Goal: Task Accomplishment & Management: Manage account settings

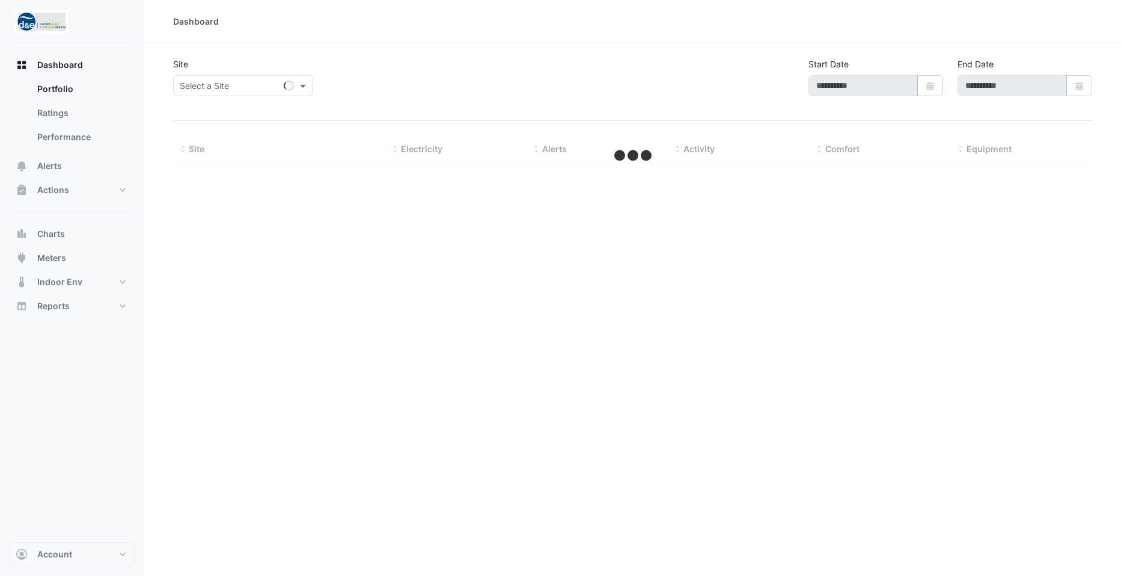
type input "**********"
select select "**"
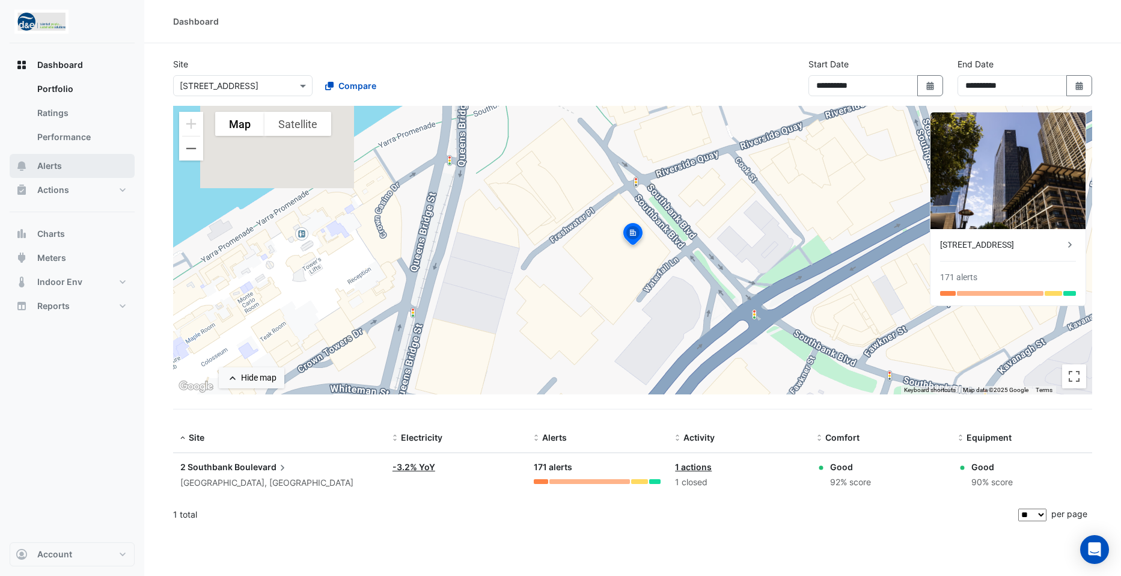
click at [54, 165] on span "Alerts" at bounding box center [49, 166] width 25 height 12
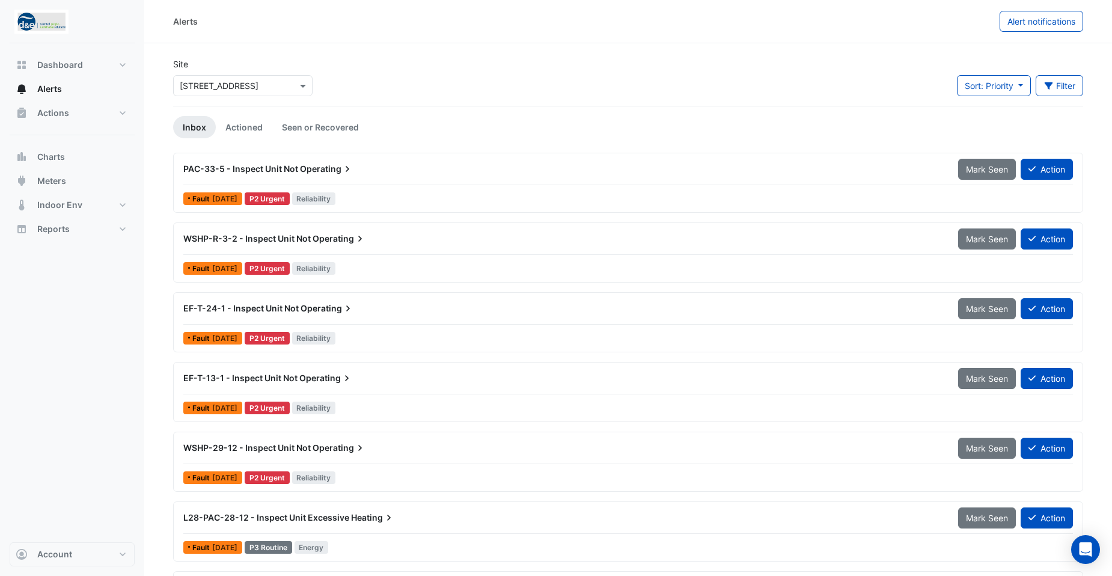
click at [631, 96] on div "Site Select a Site × 2 Southbank Boulevard Sort: Priority Priority Updated Filt…" at bounding box center [628, 82] width 924 height 48
click at [561, 96] on div "Site Select a Site × 2 Southbank Boulevard Sort: Priority Priority Updated Filt…" at bounding box center [628, 82] width 924 height 48
click at [264, 165] on span "PAC-33-5 - Inspect Unit Not" at bounding box center [240, 168] width 115 height 10
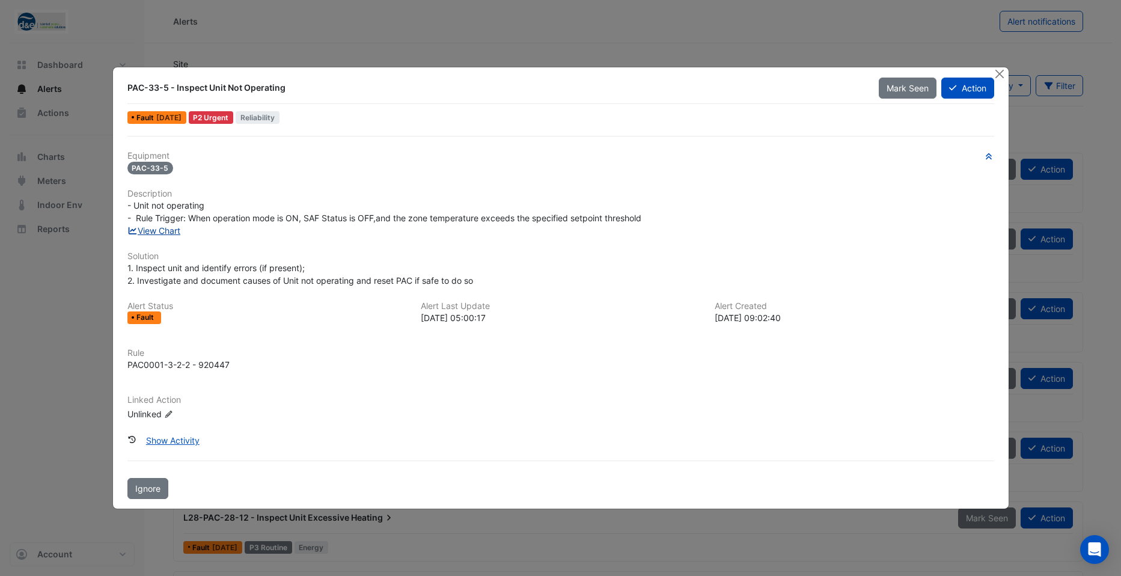
click at [158, 232] on link "View Chart" at bounding box center [153, 230] width 53 height 10
click at [163, 230] on link "View Chart" at bounding box center [153, 230] width 53 height 10
click at [972, 91] on button "Action" at bounding box center [967, 88] width 52 height 21
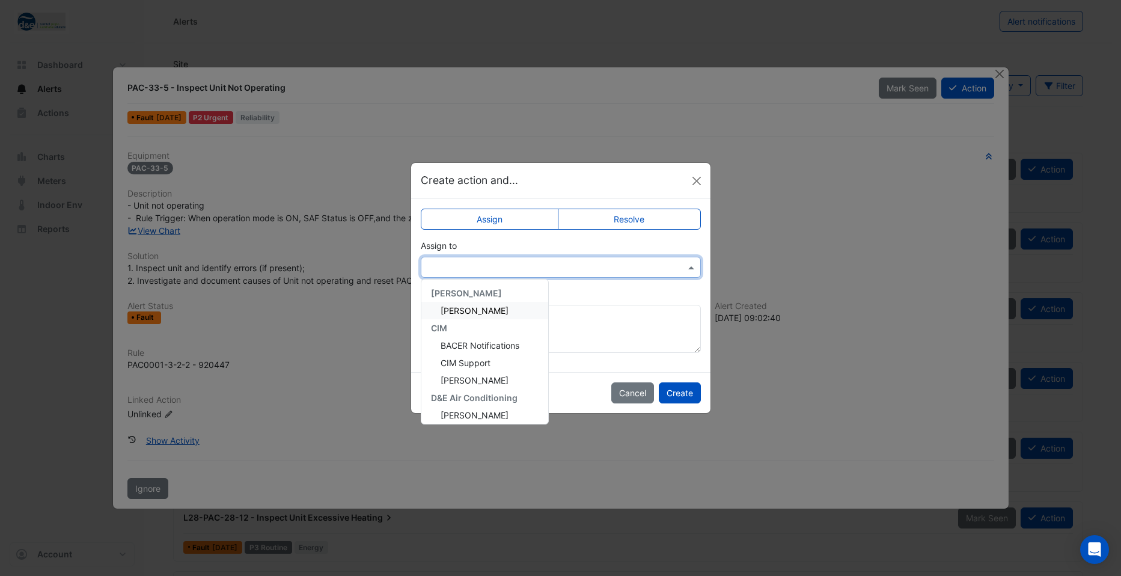
click at [531, 264] on input "text" at bounding box center [548, 267] width 243 height 13
click at [483, 361] on span "CIM Support" at bounding box center [465, 362] width 50 height 10
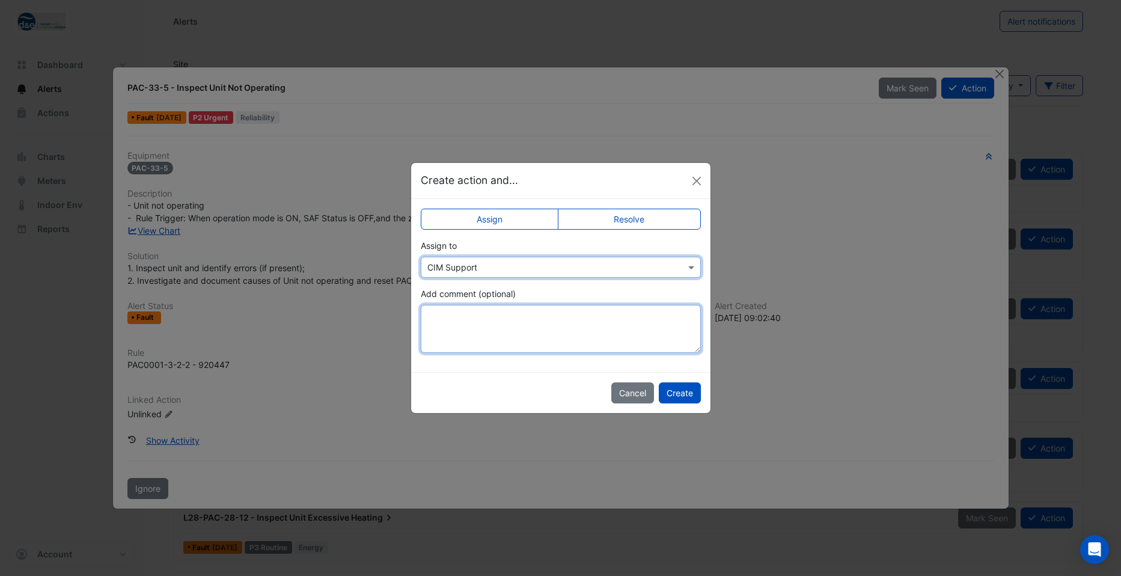
click at [472, 329] on textarea "Add comment (optional)" at bounding box center [561, 329] width 280 height 48
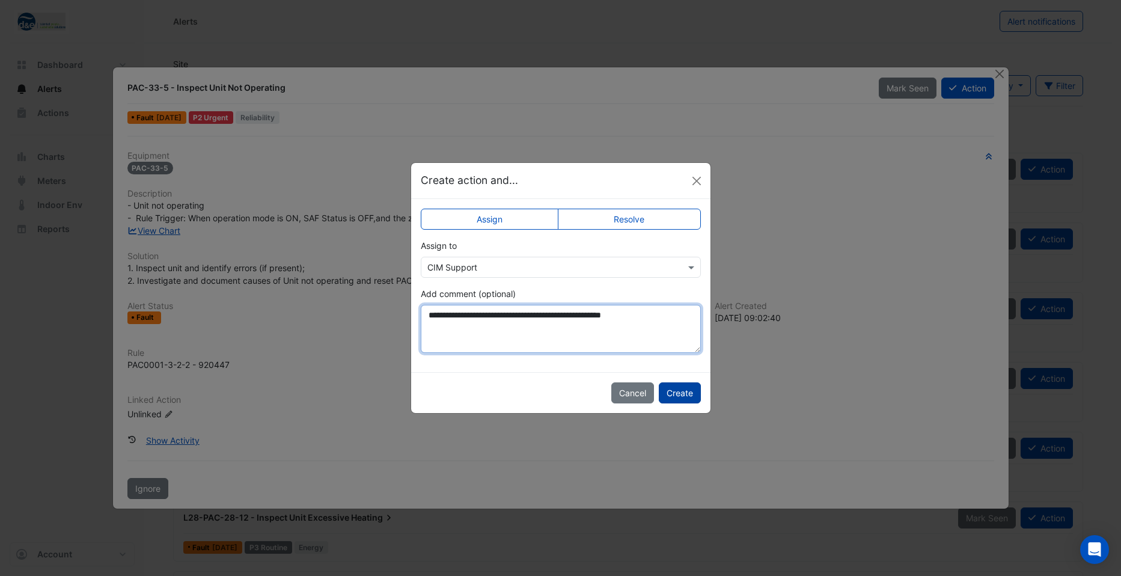
type textarea "**********"
click at [674, 395] on button "Create" at bounding box center [680, 392] width 42 height 21
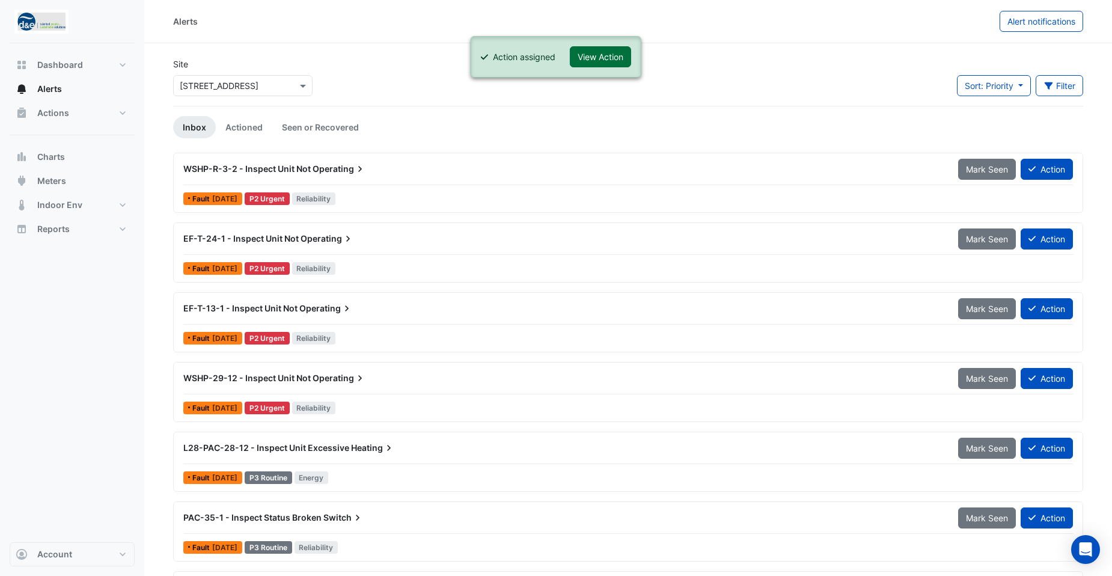
click at [604, 56] on button "View Action" at bounding box center [600, 56] width 61 height 21
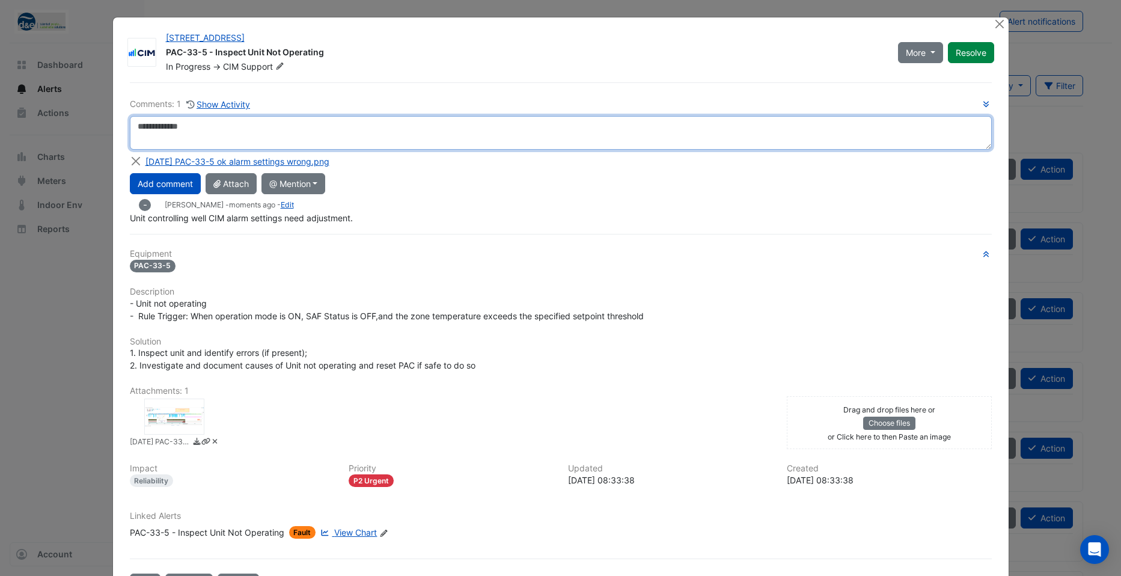
click at [207, 134] on textarea at bounding box center [561, 133] width 862 height 34
type textarea "**********"
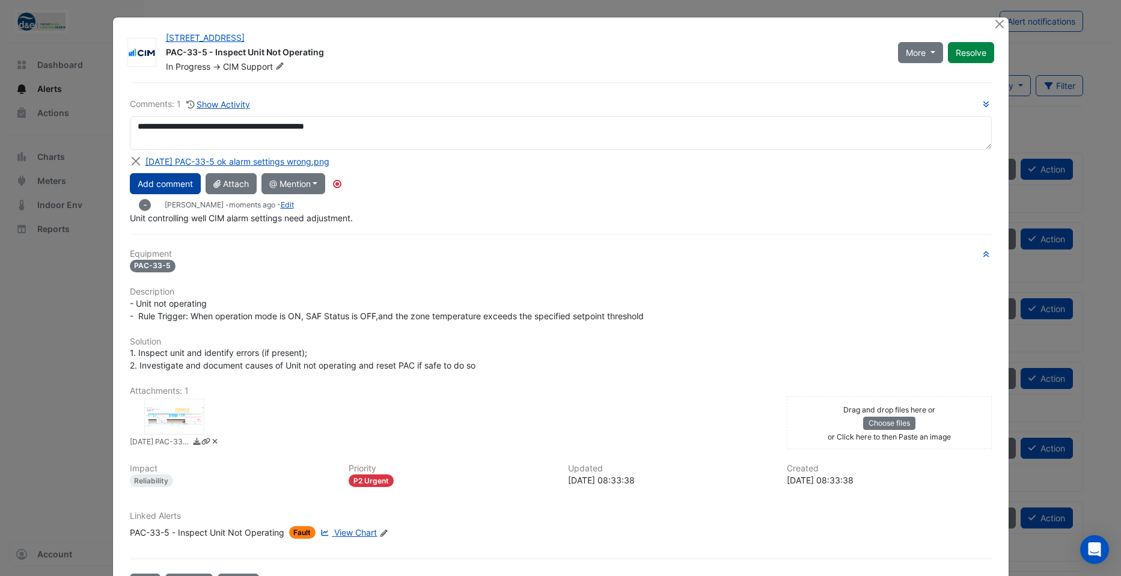
click at [152, 183] on button "Add comment" at bounding box center [165, 183] width 71 height 21
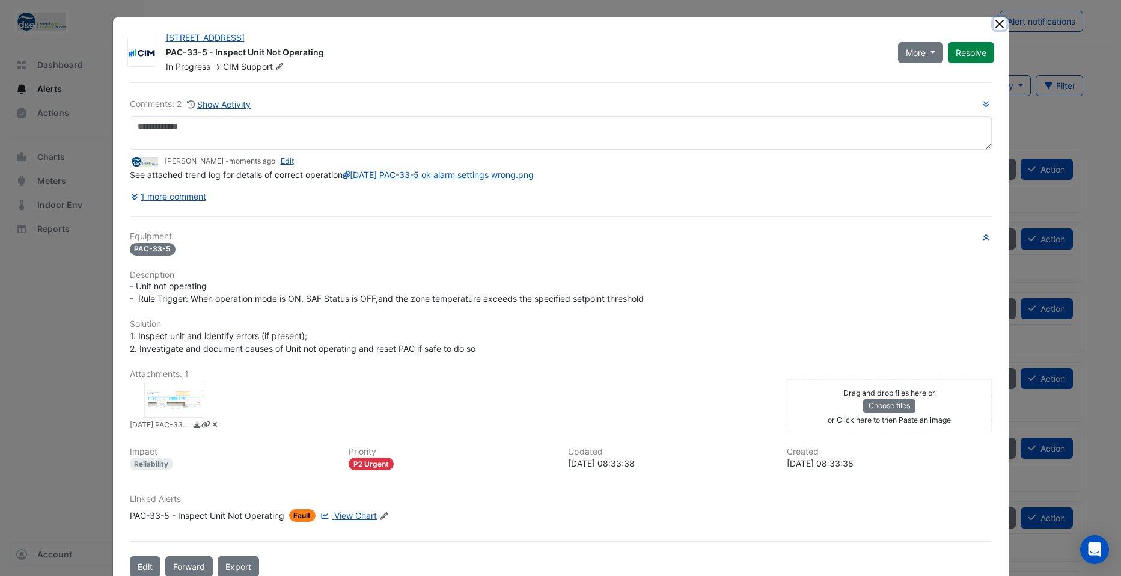
click at [993, 25] on button "Close" at bounding box center [999, 23] width 13 height 13
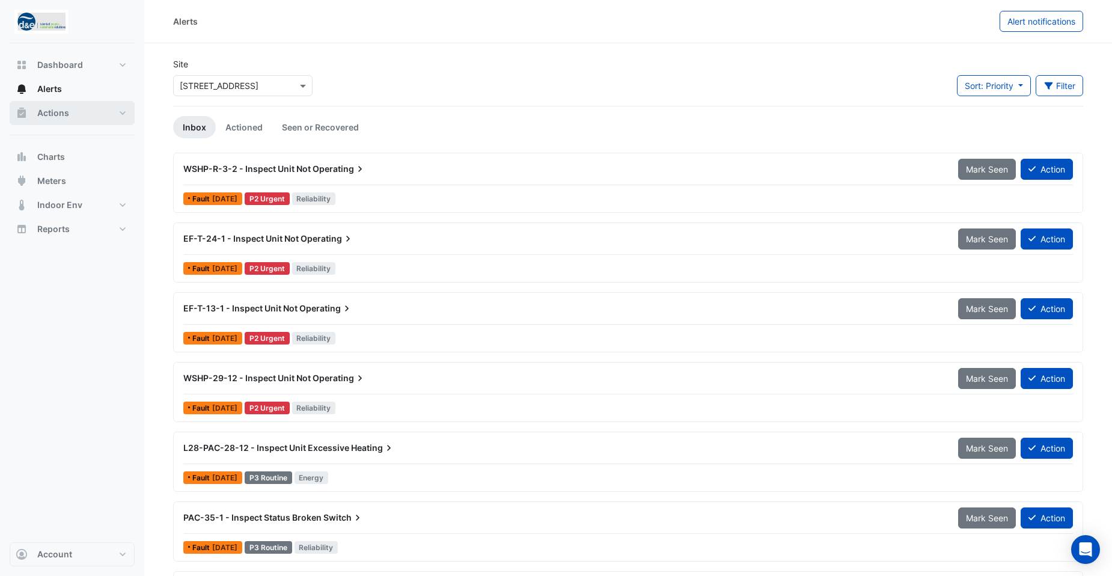
click at [53, 116] on span "Actions" at bounding box center [53, 113] width 32 height 12
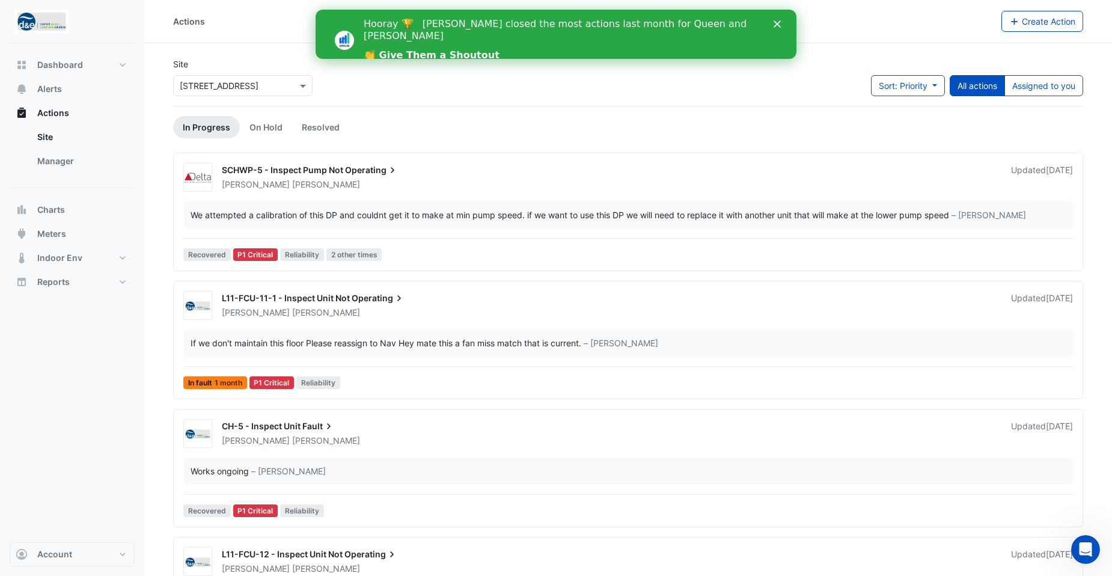
click at [557, 294] on div "L11-FCU-11-1 - Inspect Unit Not Operating" at bounding box center [609, 299] width 774 height 14
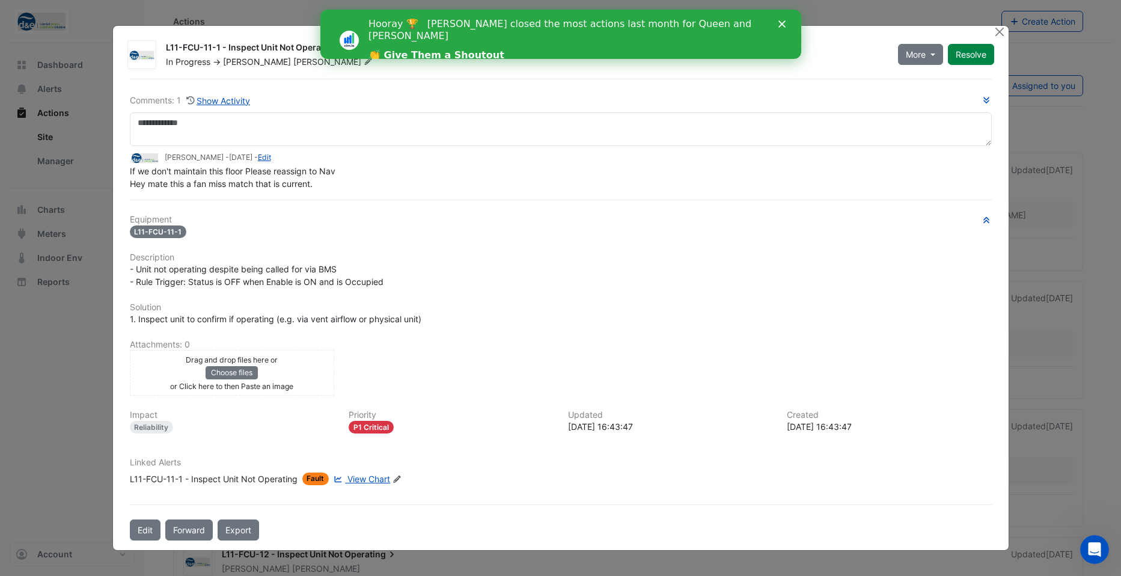
click at [90, 358] on ngb-modal-window "L11-FCU-11-1 - Inspect Unit Not Operating In Progress -> Michael Langworthy Mor…" at bounding box center [560, 288] width 1121 height 576
click at [997, 29] on button "Close" at bounding box center [999, 32] width 13 height 13
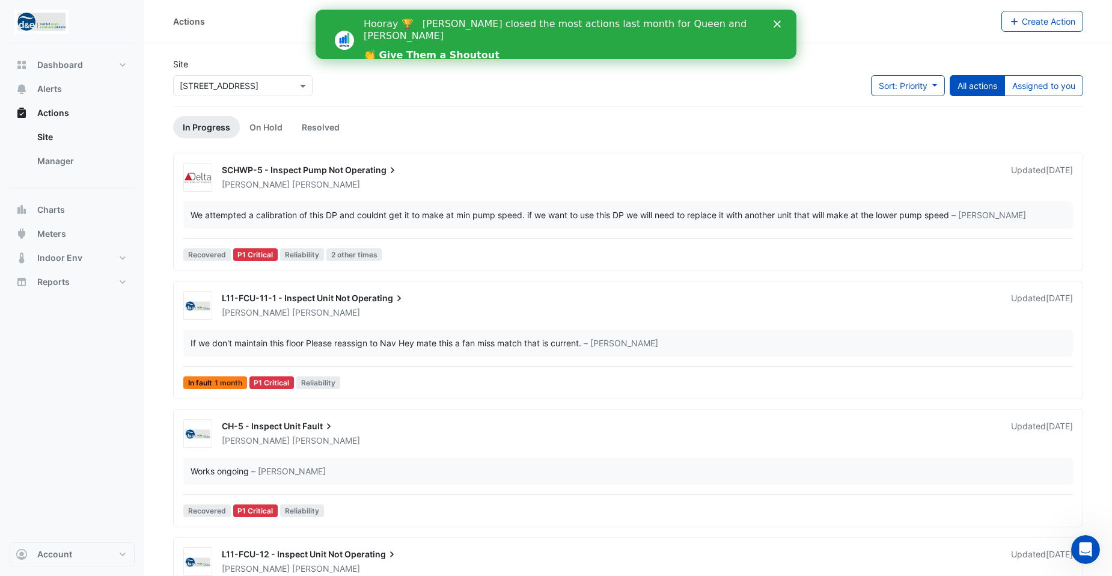
click at [777, 22] on icon "Close" at bounding box center [776, 23] width 7 height 7
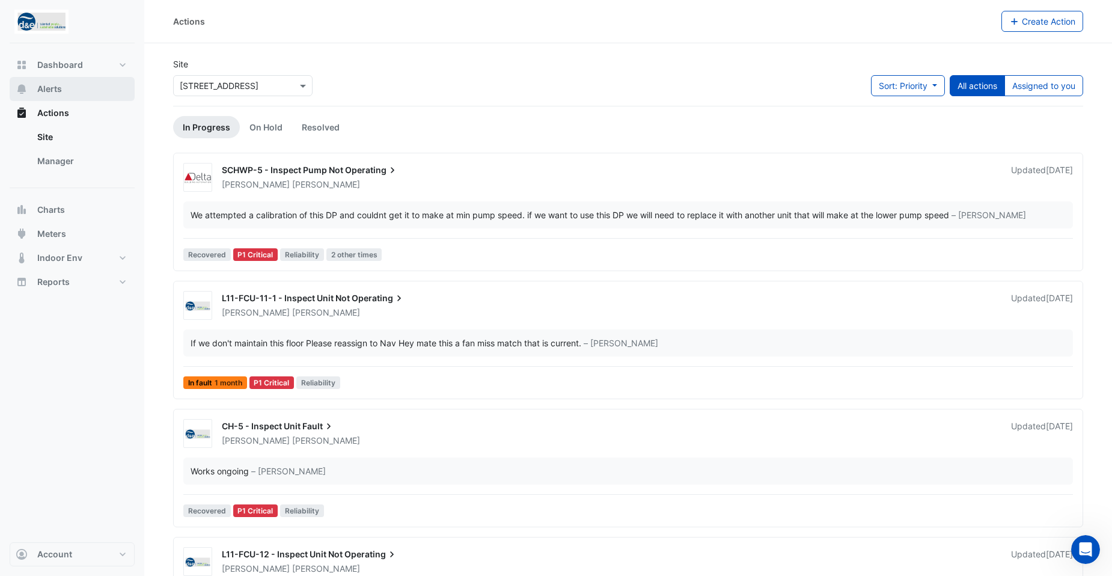
click at [44, 87] on span "Alerts" at bounding box center [49, 89] width 25 height 12
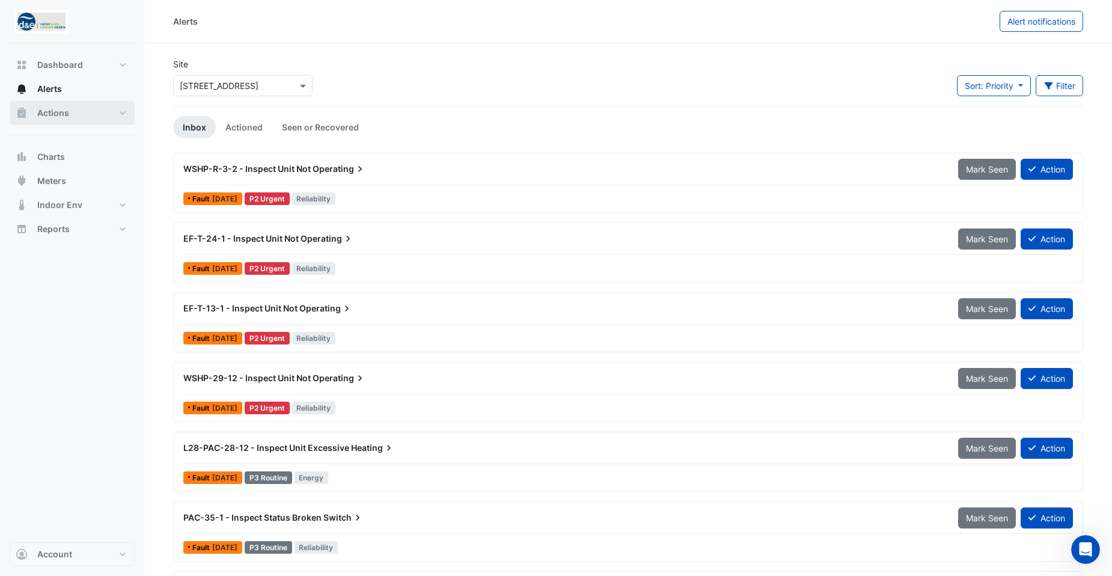
click at [47, 119] on button "Actions" at bounding box center [72, 113] width 125 height 24
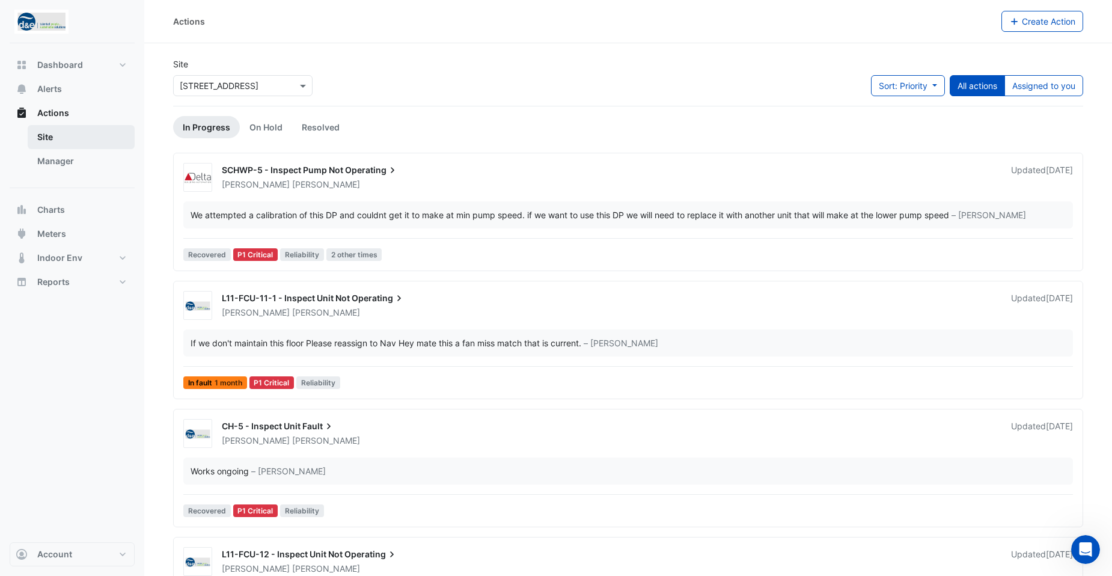
click at [47, 138] on link "Site" at bounding box center [81, 137] width 107 height 24
click at [460, 126] on ul "In Progress On Hold Resolved" at bounding box center [628, 127] width 910 height 22
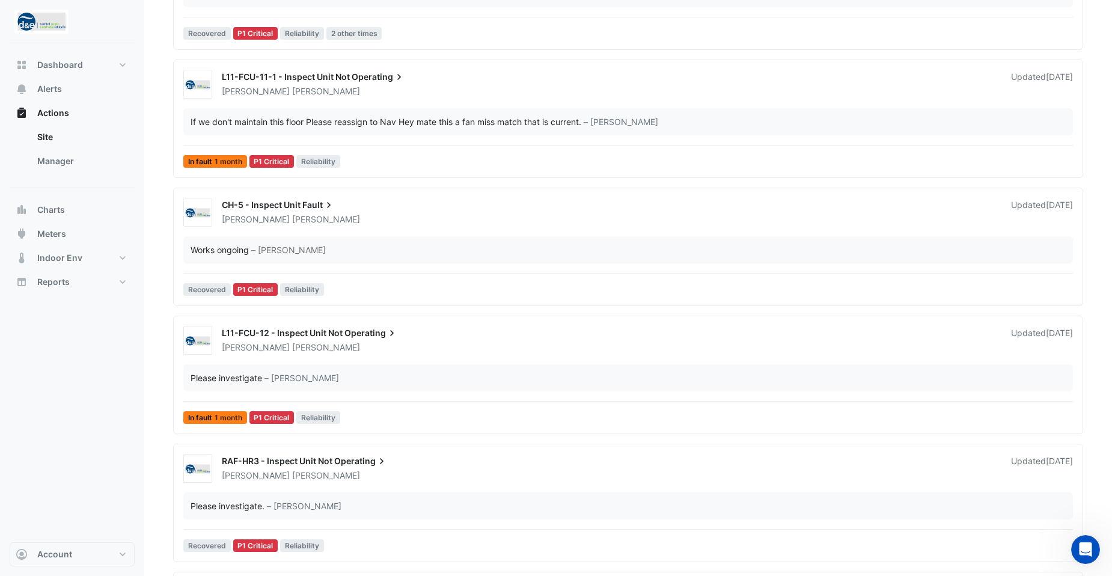
scroll to position [240, 0]
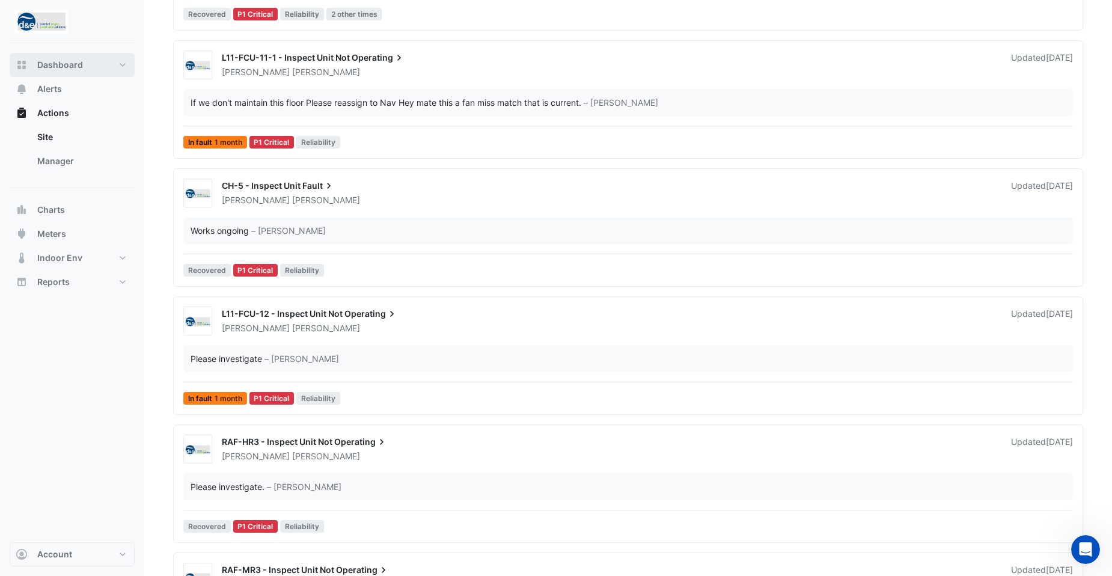
click at [36, 70] on button "Dashboard" at bounding box center [72, 65] width 125 height 24
select select "**"
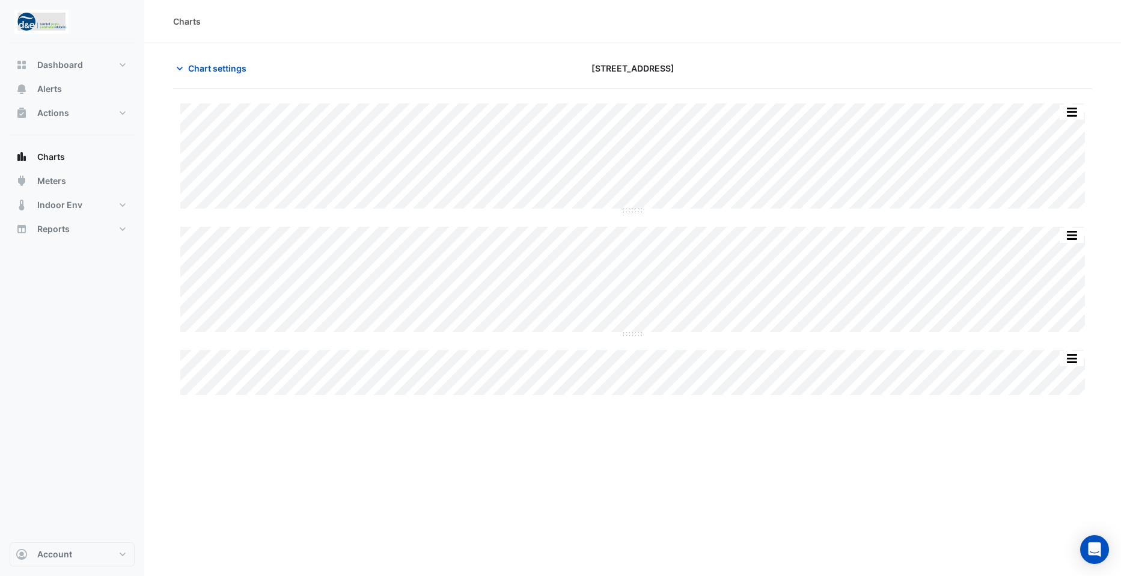
click at [326, 32] on div "Charts" at bounding box center [632, 21] width 976 height 43
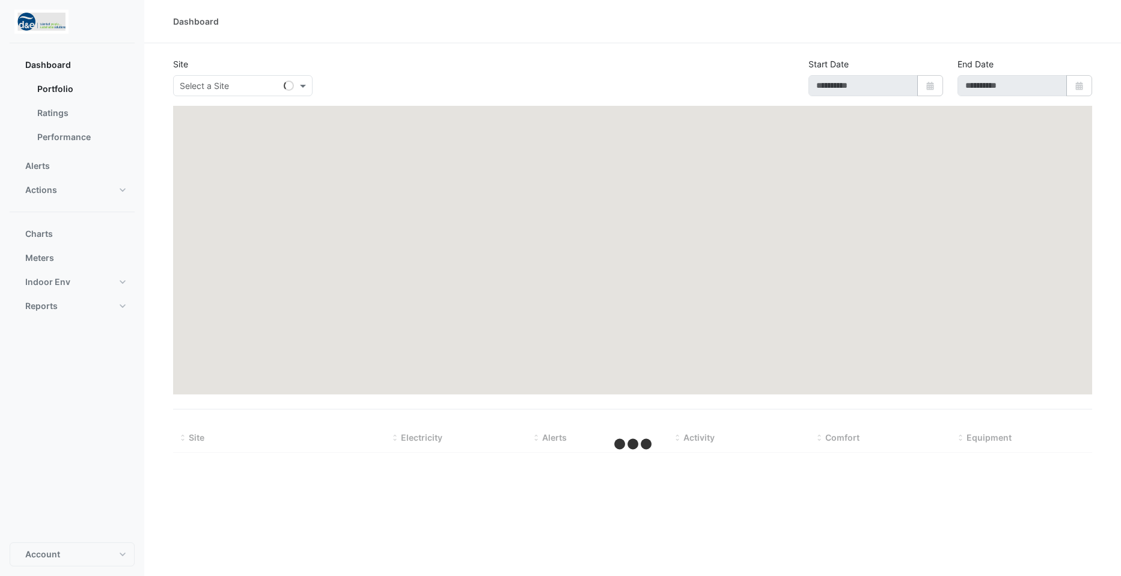
type input "**********"
select select "**"
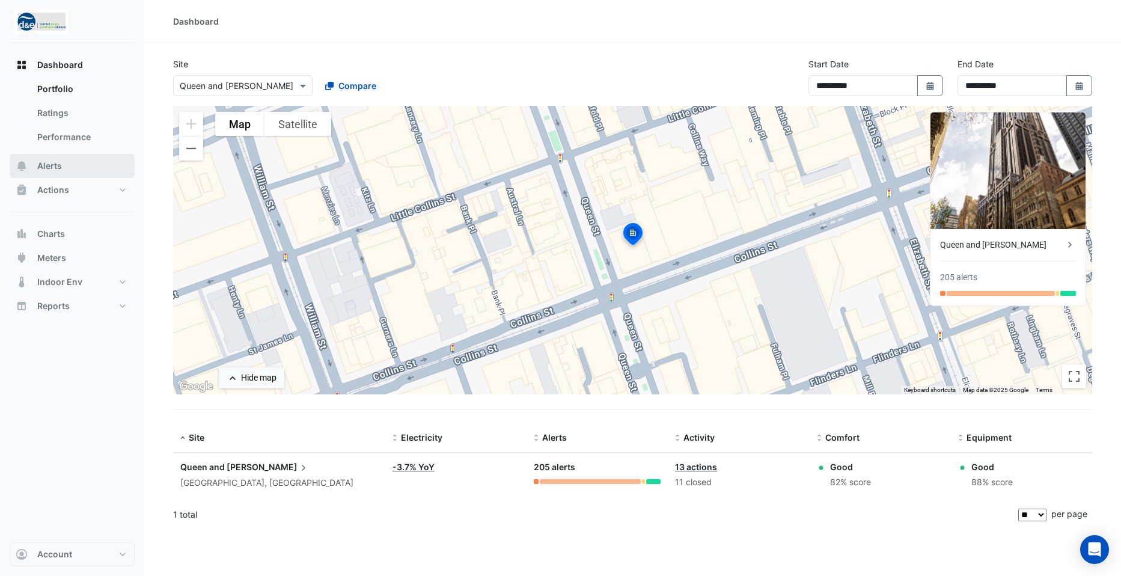
click at [52, 169] on span "Alerts" at bounding box center [49, 166] width 25 height 12
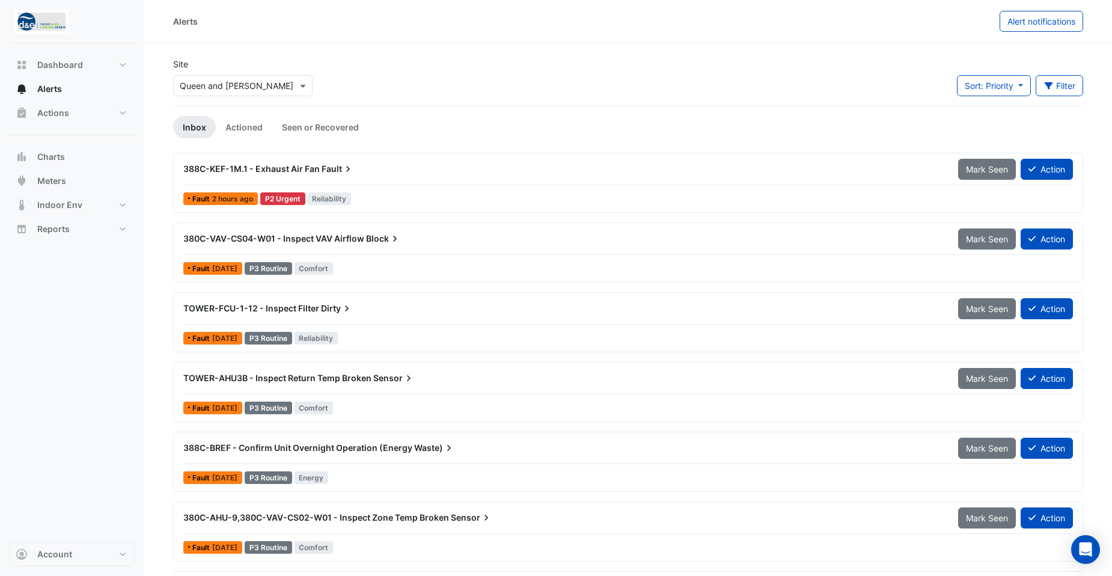
click at [306, 174] on div "388C-KEF-1M.1 - Exhaust Air Fan Fault" at bounding box center [563, 169] width 760 height 12
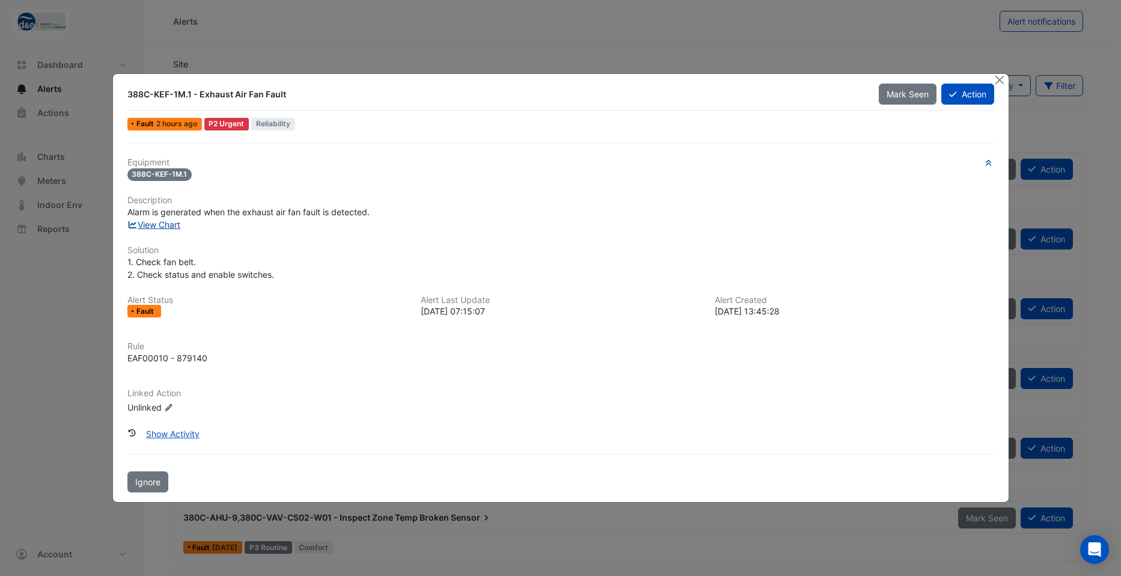
click at [159, 227] on link "View Chart" at bounding box center [153, 224] width 53 height 10
